Goal: Task Accomplishment & Management: Manage account settings

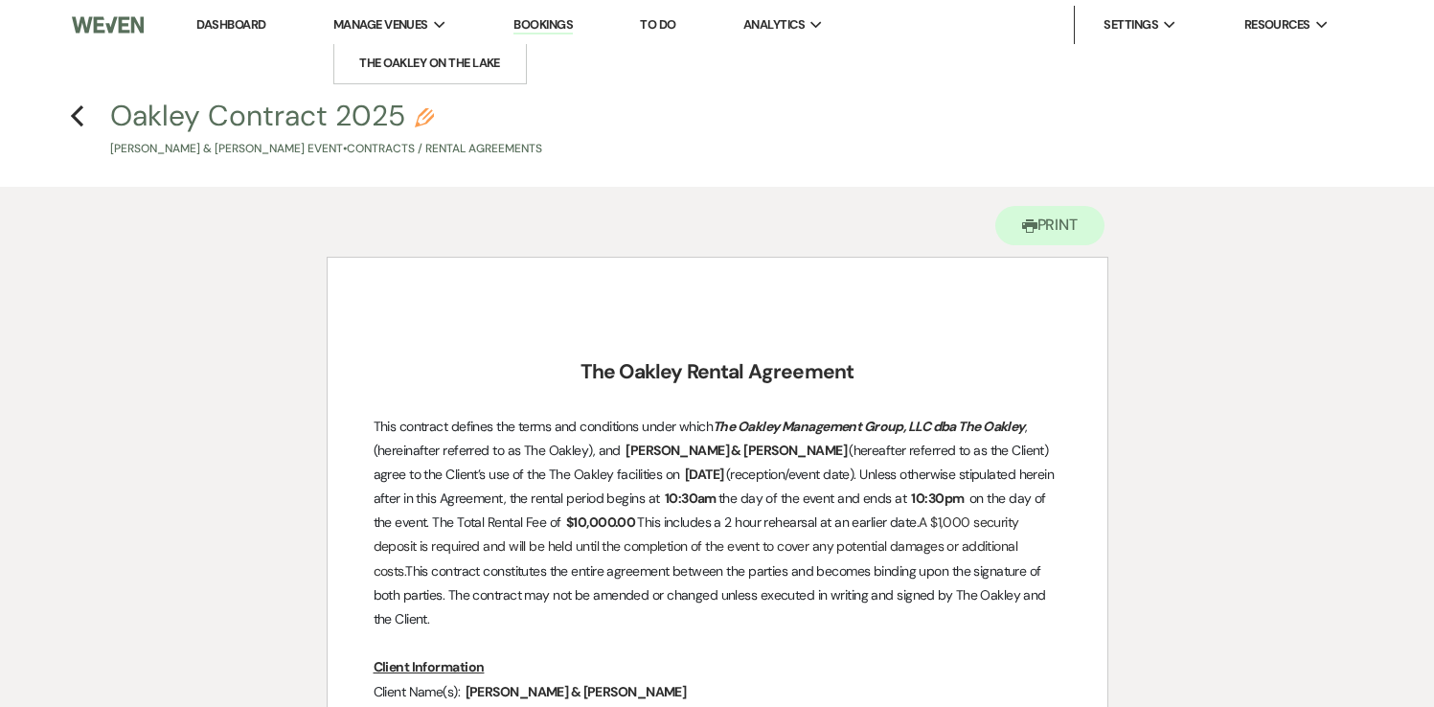
click at [375, 20] on span "Manage Venues" at bounding box center [380, 24] width 95 height 19
click at [378, 56] on li "The Oakley on the Lake" at bounding box center [430, 63] width 172 height 19
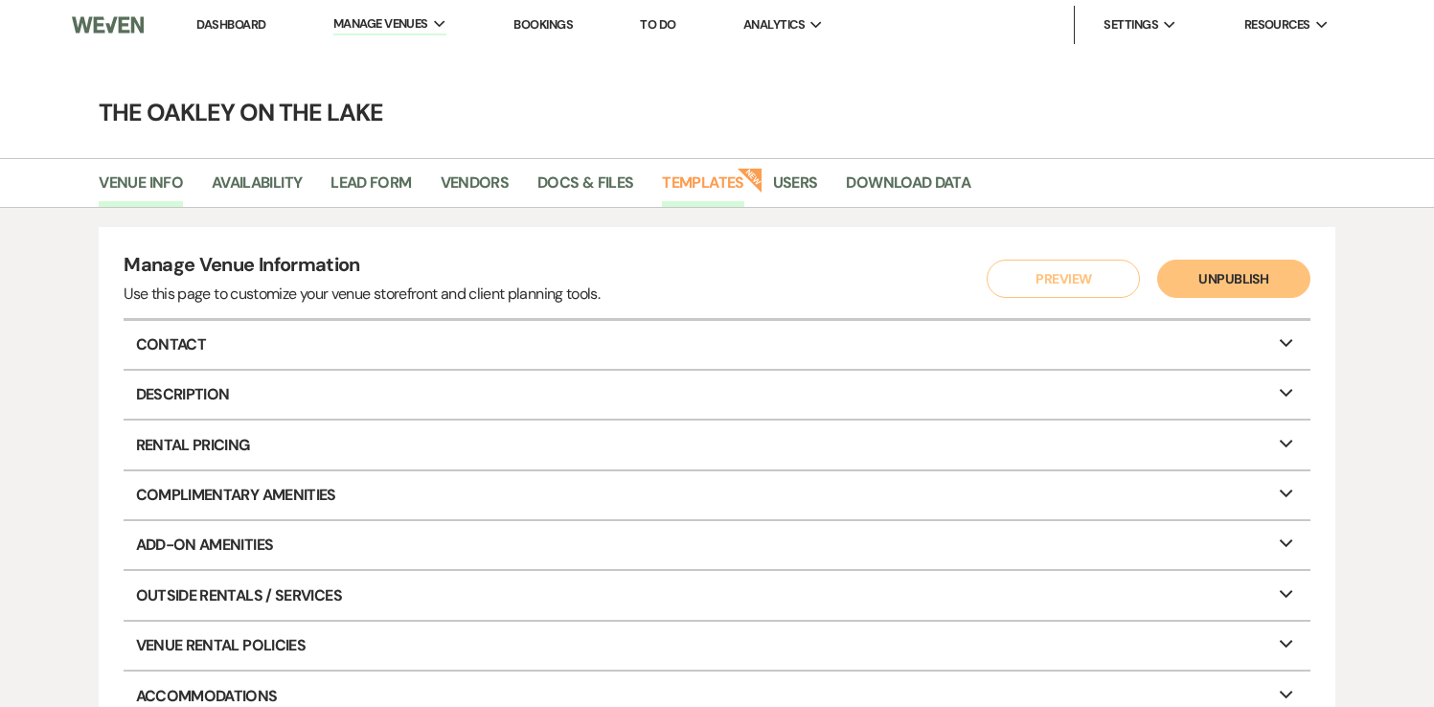
click at [698, 173] on link "Templates" at bounding box center [702, 188] width 81 height 36
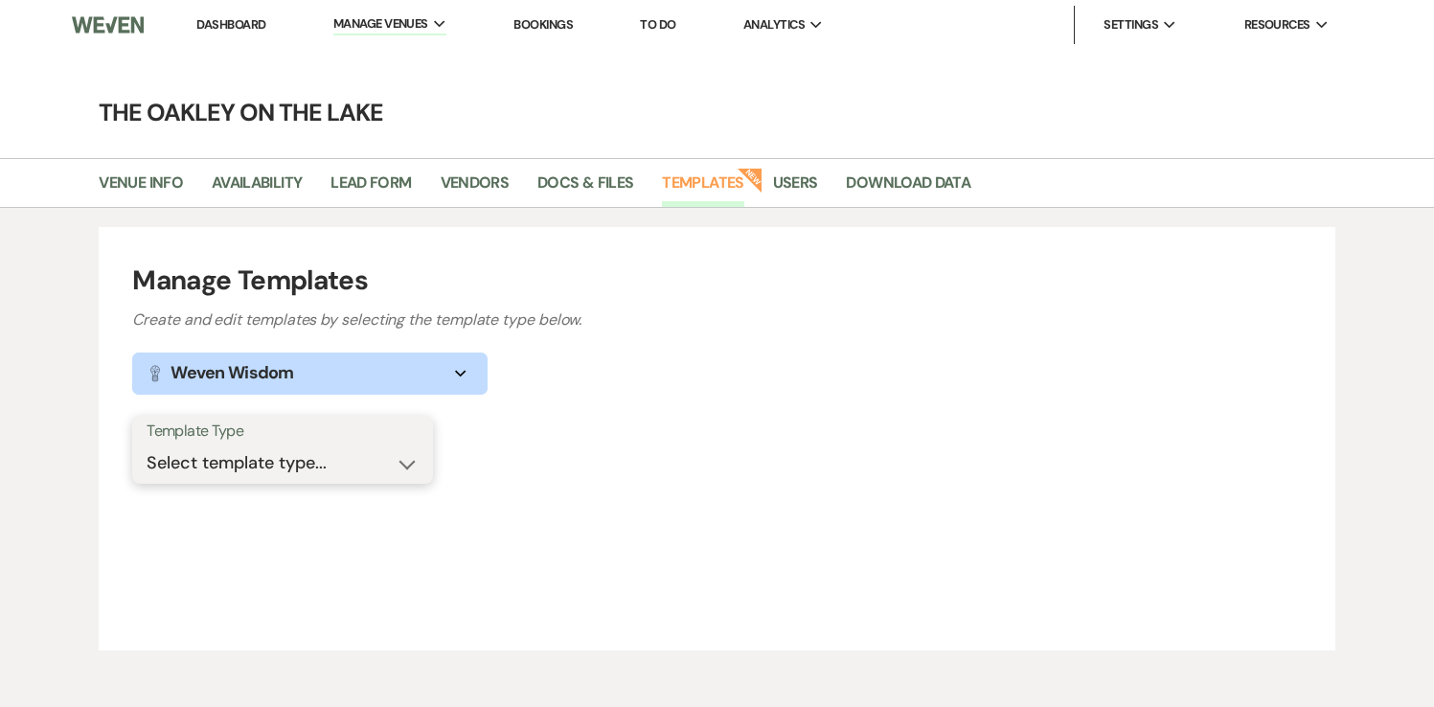
click at [311, 467] on select "Select template type... Task List Message Templates Payment Plan Inventory Item…" at bounding box center [283, 462] width 272 height 37
select select "Message Templates"
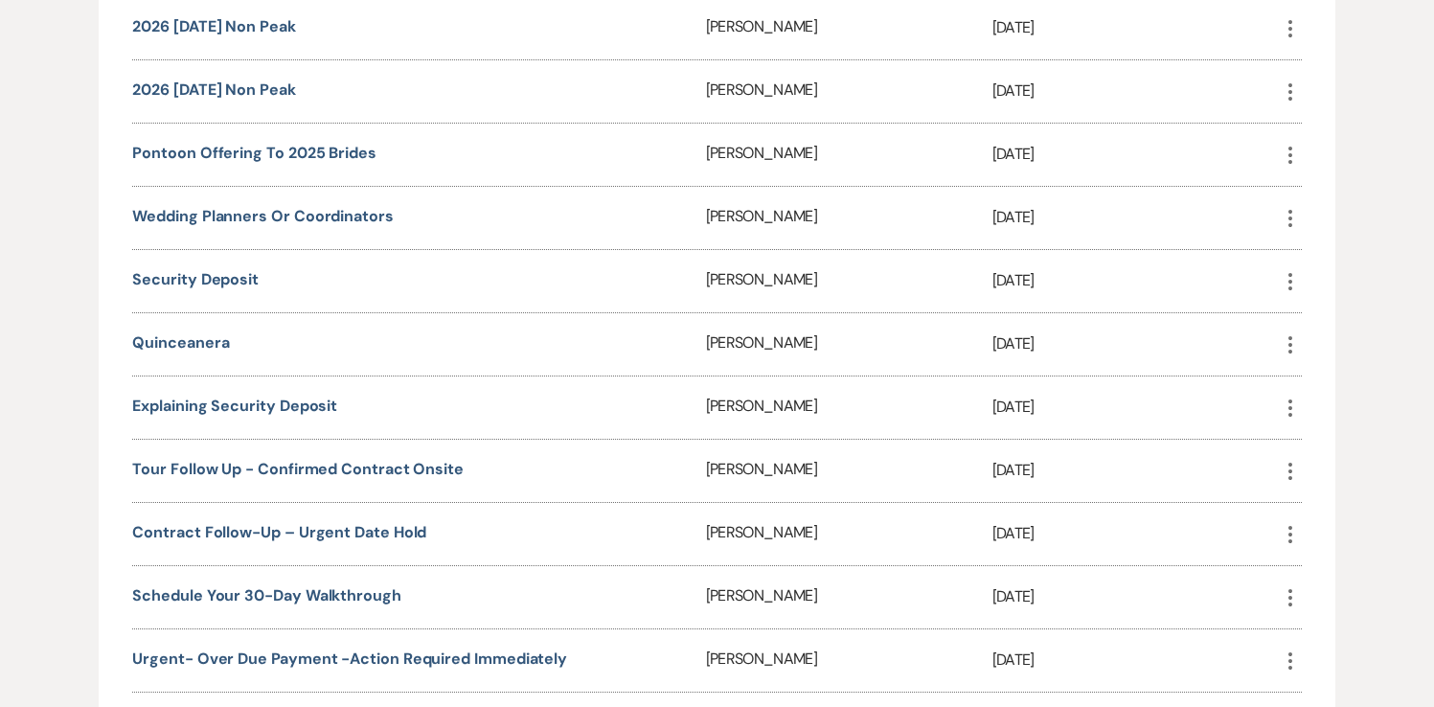
scroll to position [2223, 0]
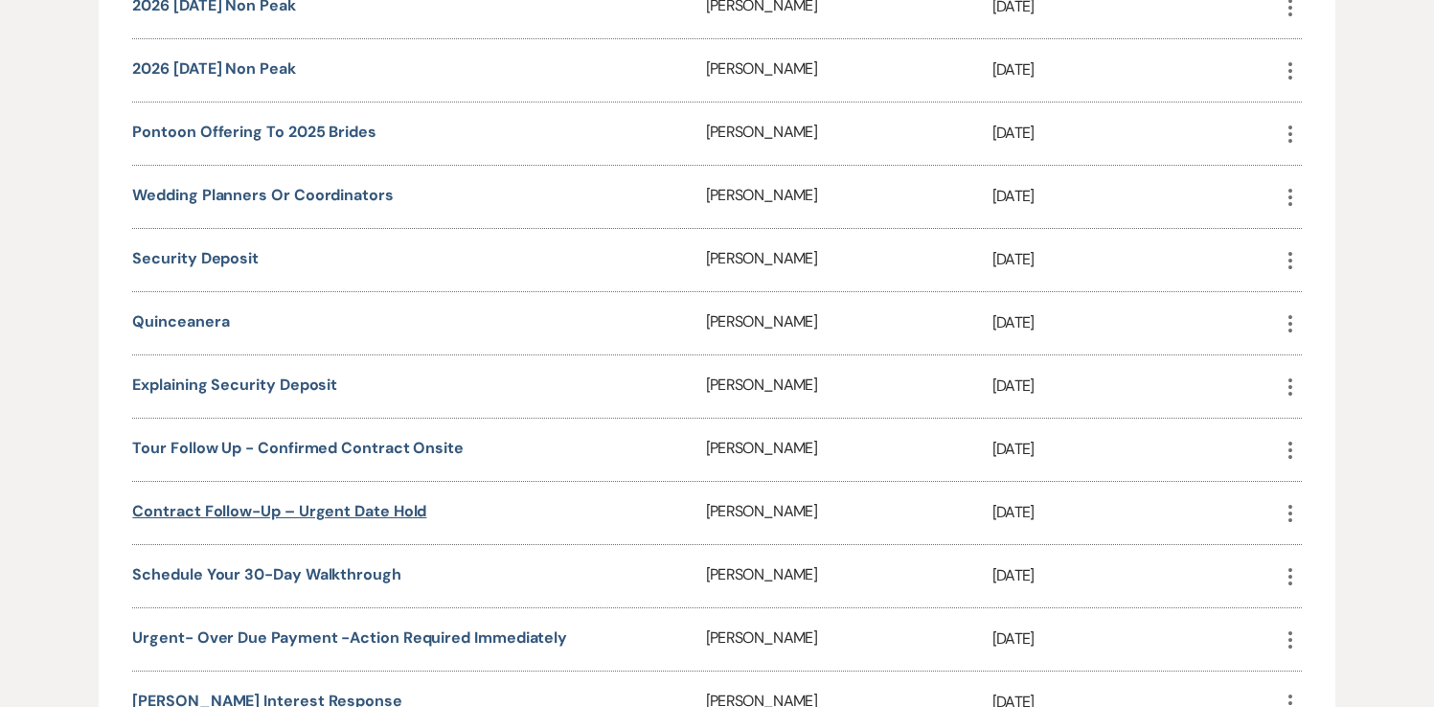
click at [314, 501] on link "Contract Follow-Up – Urgent Date Hold" at bounding box center [279, 511] width 294 height 20
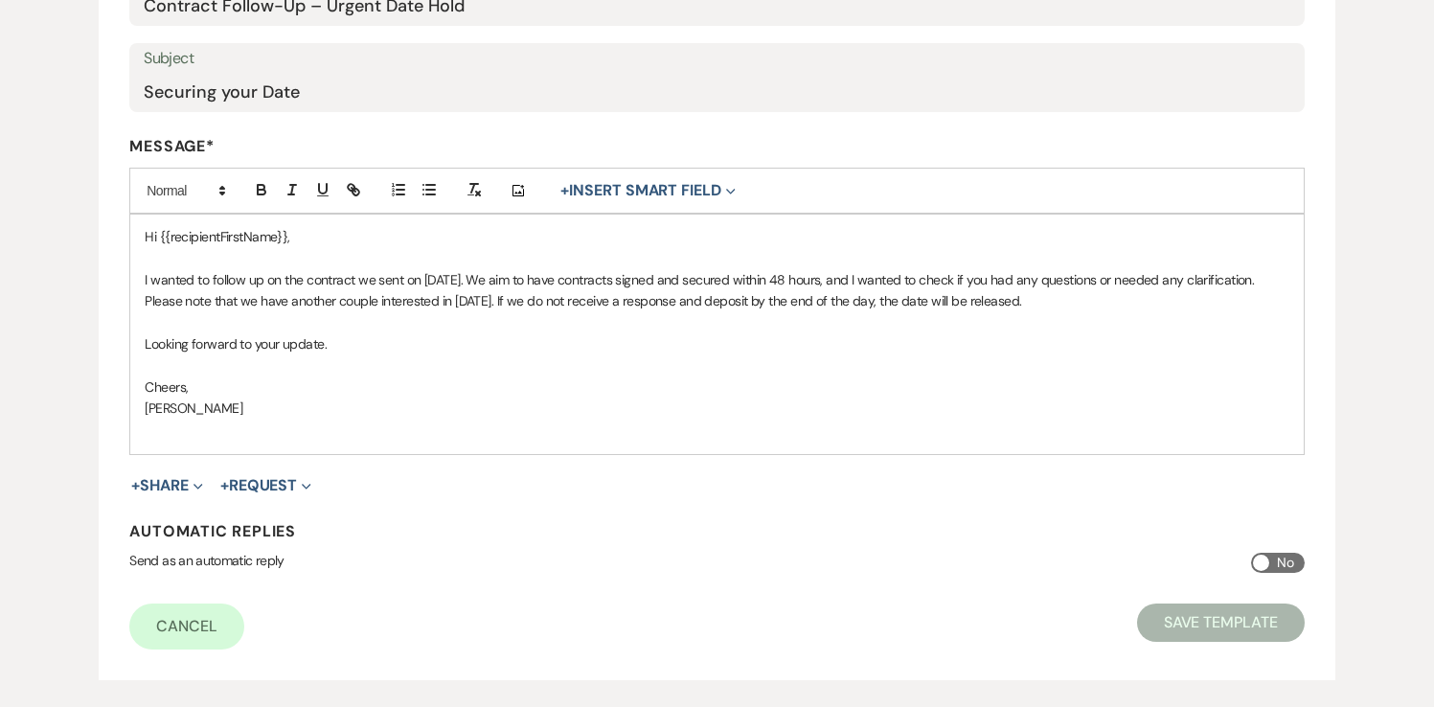
scroll to position [378, 0]
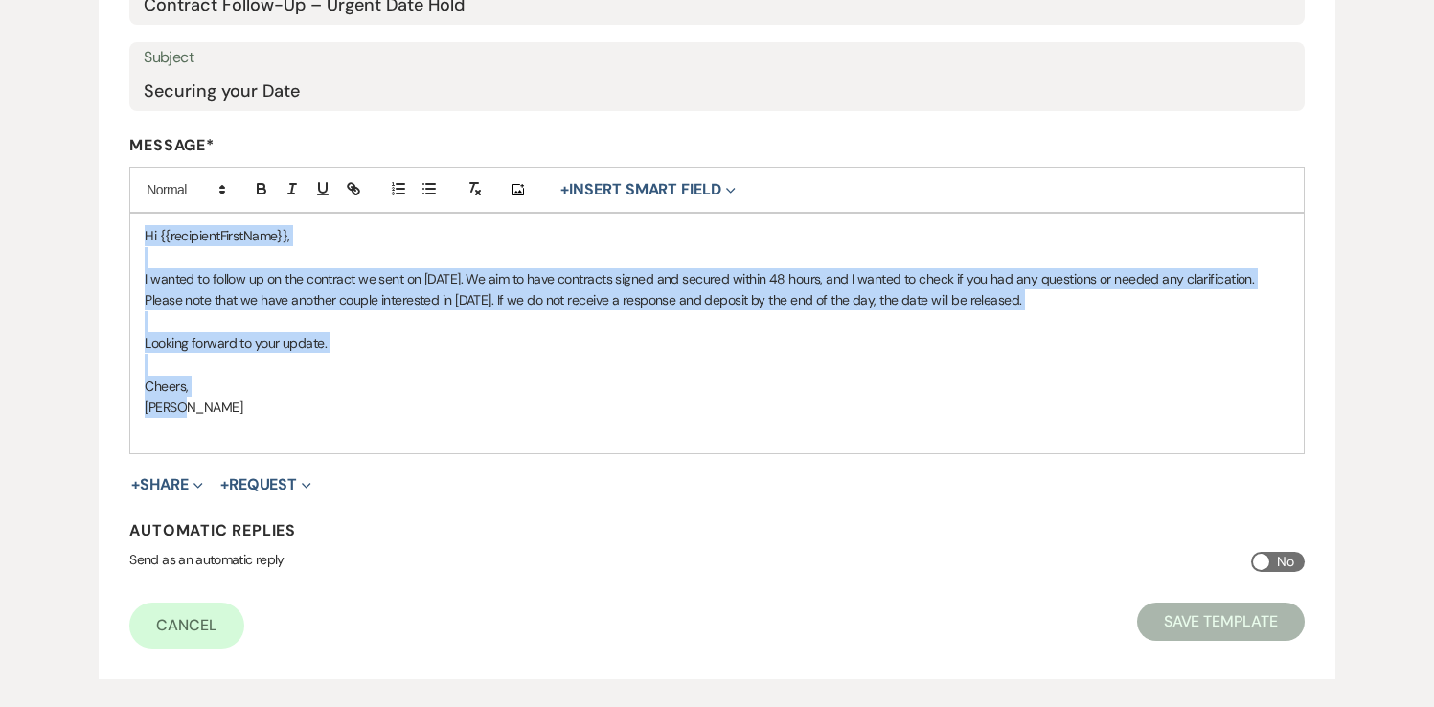
drag, startPoint x: 142, startPoint y: 232, endPoint x: 297, endPoint y: 397, distance: 227.0
click at [297, 397] on div "Hi {{recipientFirstName}}, I wanted to follow up on the contract we sent on Feb…" at bounding box center [716, 333] width 1172 height 239
copy div "Hi {{recipientFirstName}}, I wanted to follow up on the contract we sent on Feb…"
